Goal: Check status: Check status

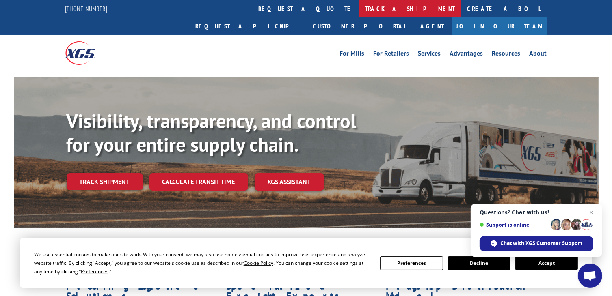
click at [359, 9] on link "track a shipment" at bounding box center [410, 8] width 102 height 17
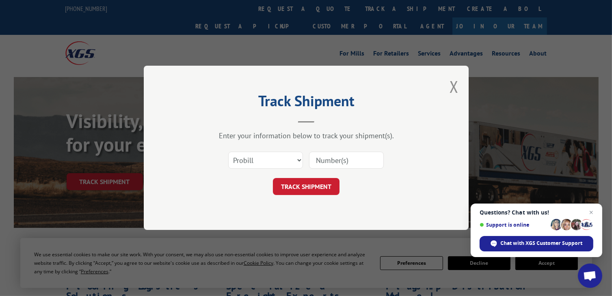
click at [315, 162] on input at bounding box center [346, 160] width 75 height 17
click at [297, 158] on select "Select category... Probill BOL PO" at bounding box center [265, 160] width 75 height 17
select select "bol"
click at [228, 152] on select "Select category... Probill BOL PO" at bounding box center [265, 160] width 75 height 17
click at [351, 160] on input at bounding box center [346, 160] width 75 height 17
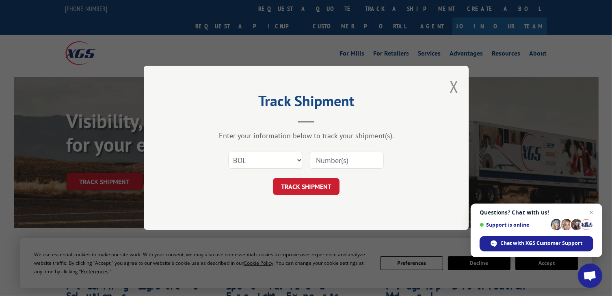
click at [351, 162] on input at bounding box center [346, 160] width 75 height 17
type input "5143009"
click at [300, 188] on button "TRACK SHIPMENT" at bounding box center [306, 187] width 67 height 17
